Goal: Task Accomplishment & Management: Manage account settings

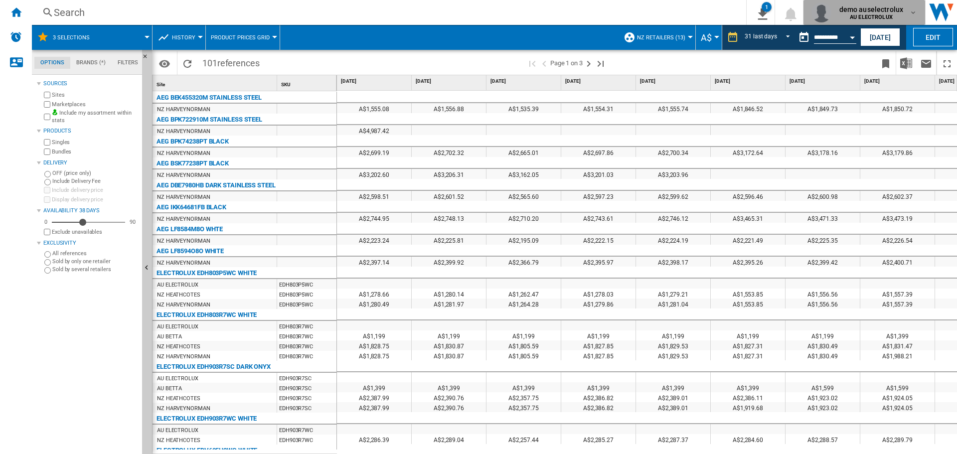
click at [913, 12] on md-icon "button" at bounding box center [913, 12] width 8 height 8
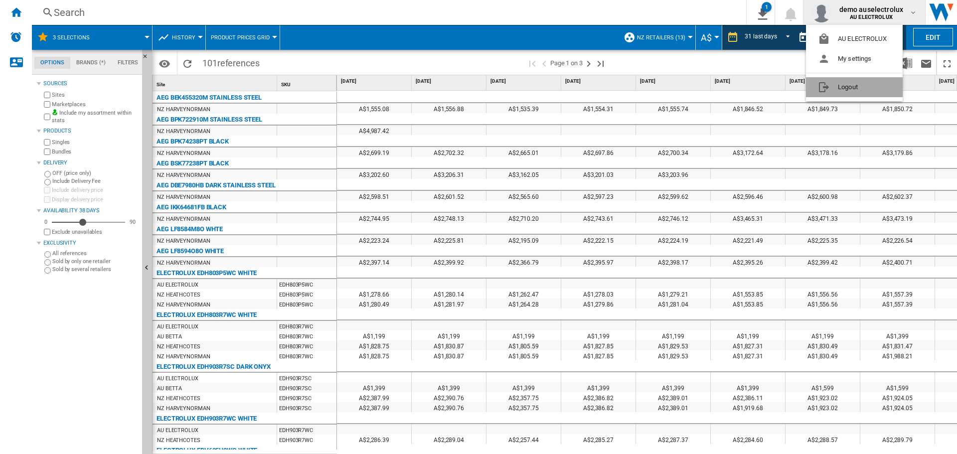
click at [853, 85] on button "Logout" at bounding box center [854, 87] width 97 height 20
